Goal: Task Accomplishment & Management: Manage account settings

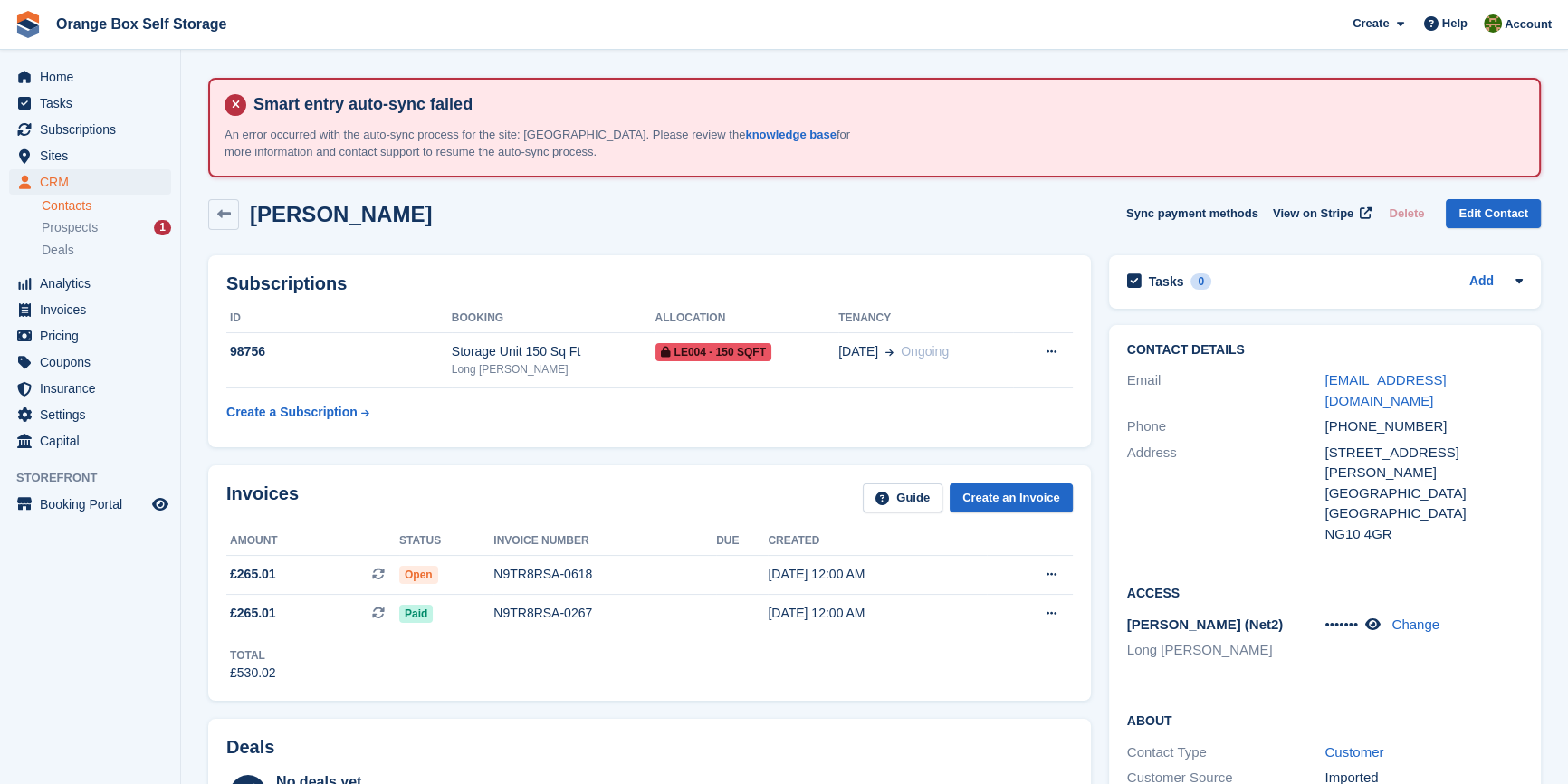
click at [689, 199] on div "[PERSON_NAME] Sync payment methods View on Stripe Delete Edit Contact" at bounding box center [875, 213] width 1333 height 30
click at [99, 313] on span "Invoices" at bounding box center [94, 310] width 109 height 26
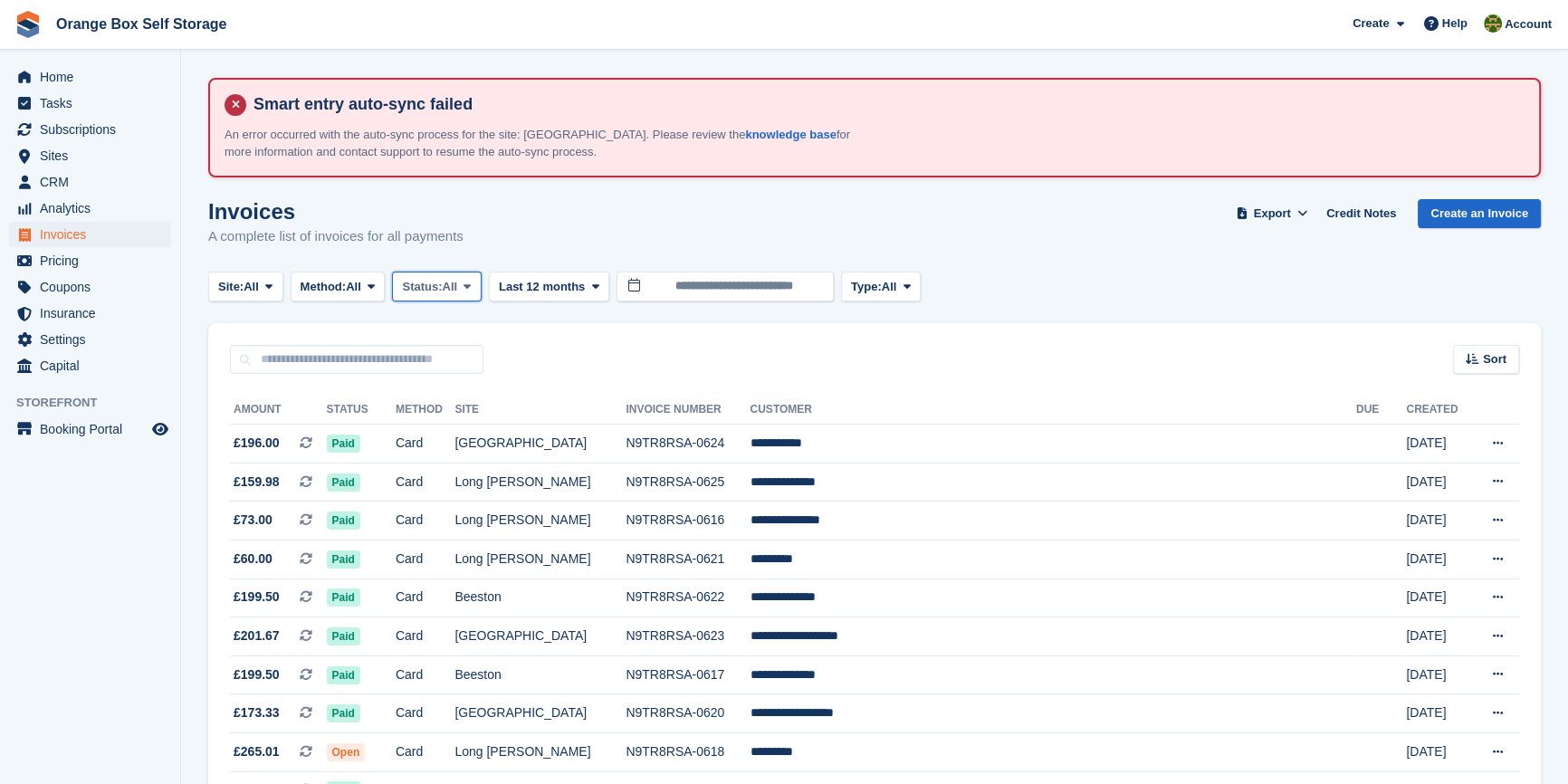
drag, startPoint x: 426, startPoint y: 280, endPoint x: 434, endPoint y: 287, distance: 10.6
click at [426, 280] on span "Status:" at bounding box center [422, 287] width 40 height 18
click at [443, 433] on link "Open" at bounding box center [479, 426] width 157 height 32
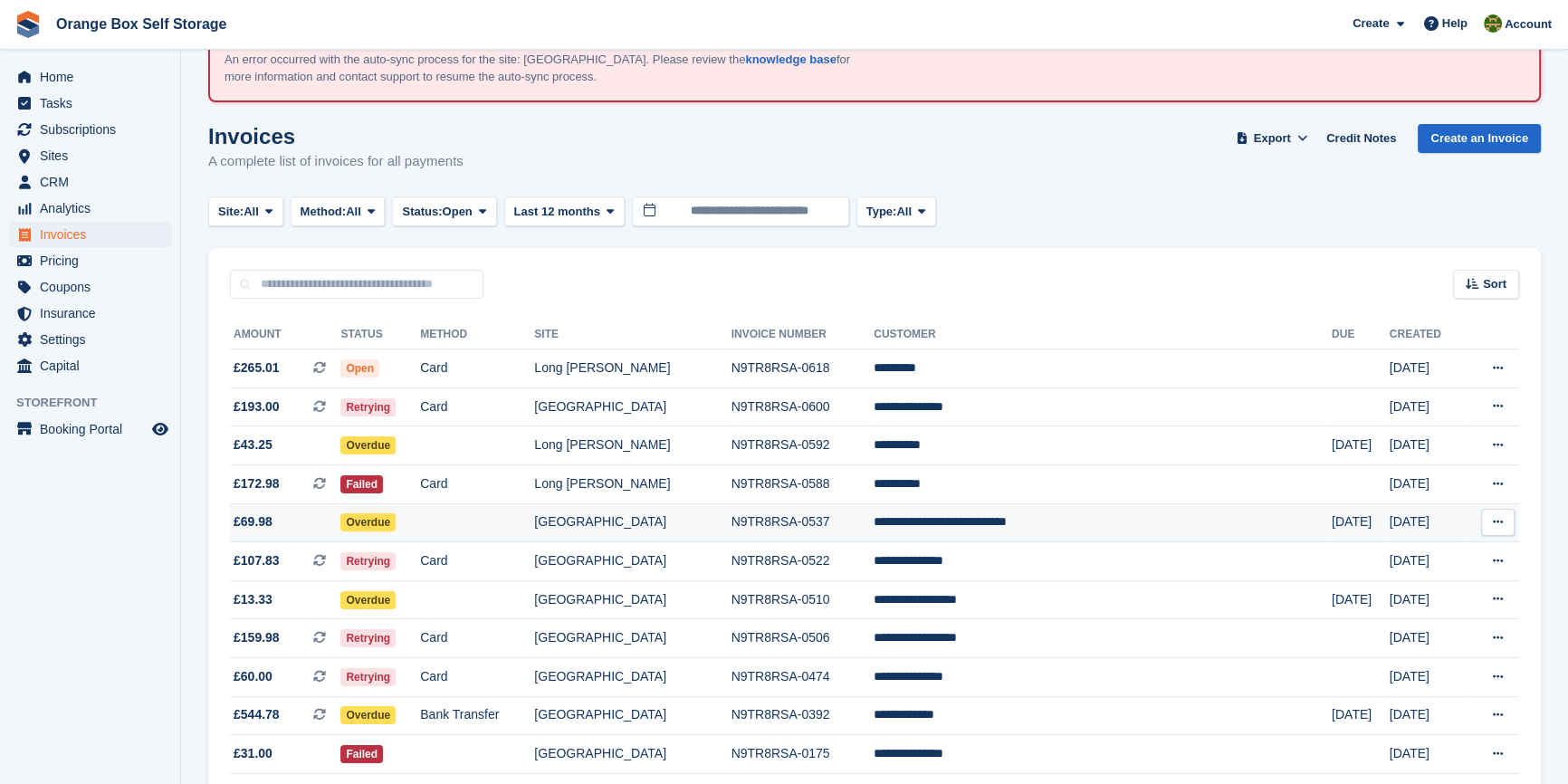
scroll to position [199, 0]
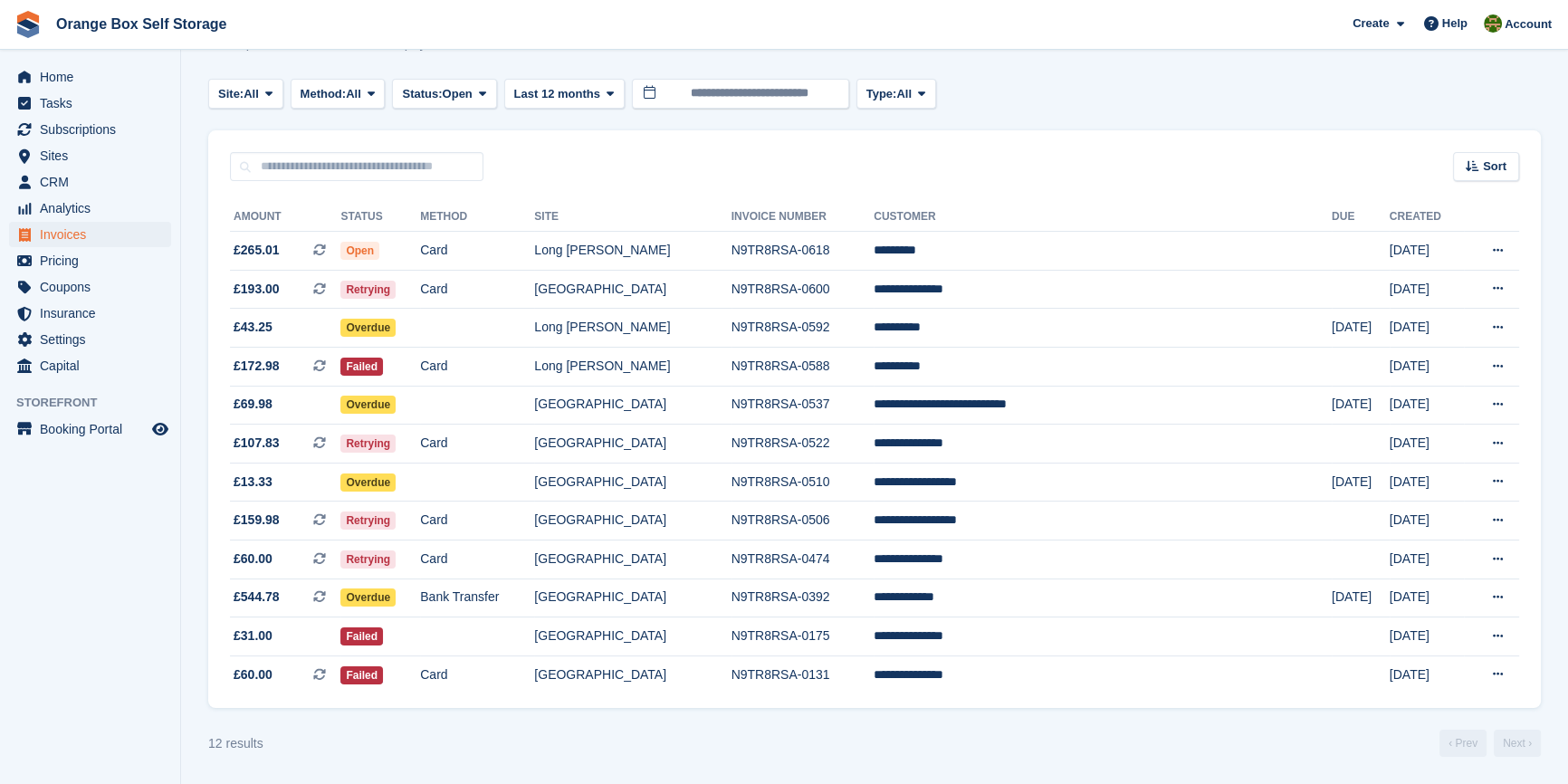
click at [100, 679] on aside "Home Tasks Subscriptions Subscriptions Subscriptions Contracts Price increases …" at bounding box center [90, 396] width 180 height 693
click at [115, 659] on aside "Home Tasks Subscriptions Subscriptions Subscriptions Contracts Price increases …" at bounding box center [90, 396] width 180 height 693
